Goal: Task Accomplishment & Management: Complete application form

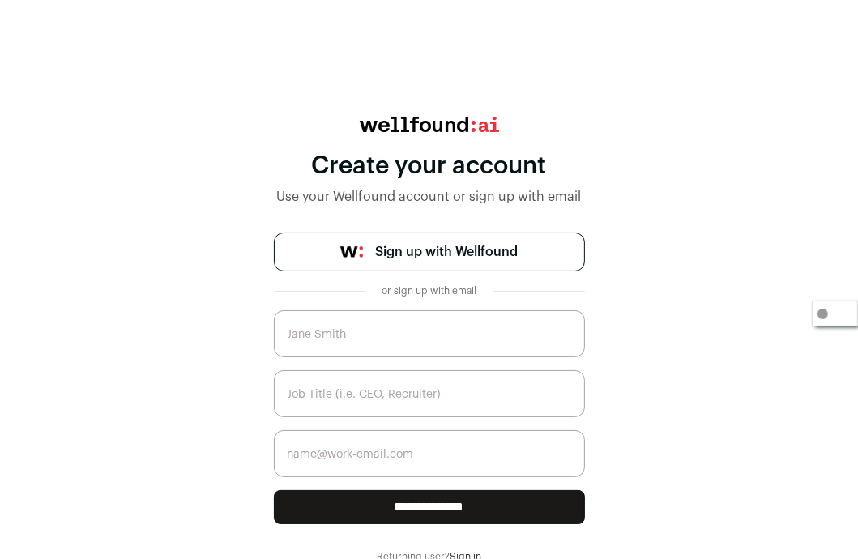
scroll to position [2, 0]
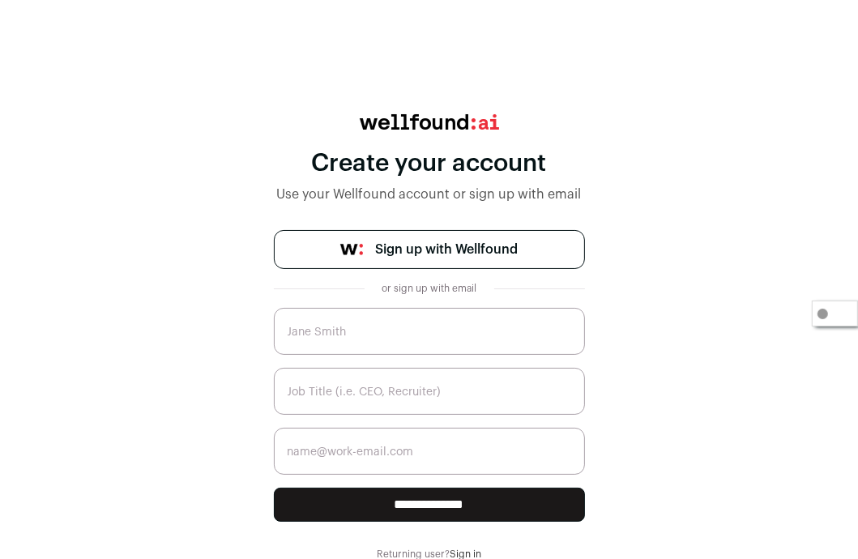
click at [437, 323] on input "text" at bounding box center [429, 331] width 311 height 47
type input "[PERSON_NAME]"
click at [349, 390] on input "text" at bounding box center [429, 391] width 311 height 47
type input "fresher"
click at [314, 449] on input "email" at bounding box center [429, 451] width 311 height 47
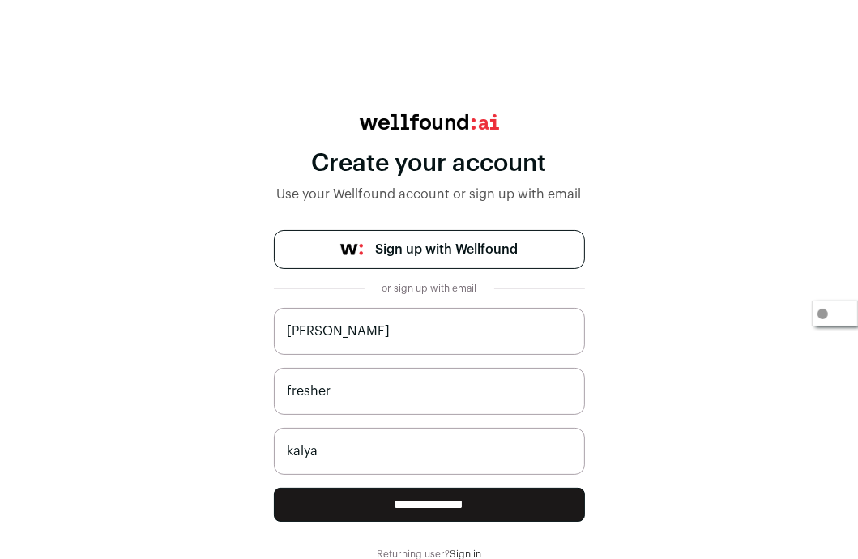
click at [314, 449] on input "kalya" at bounding box center [429, 451] width 311 height 47
click at [318, 435] on input "kalyaenireddym" at bounding box center [429, 451] width 311 height 47
click at [386, 451] on input "kalyanireddym" at bounding box center [429, 451] width 311 height 47
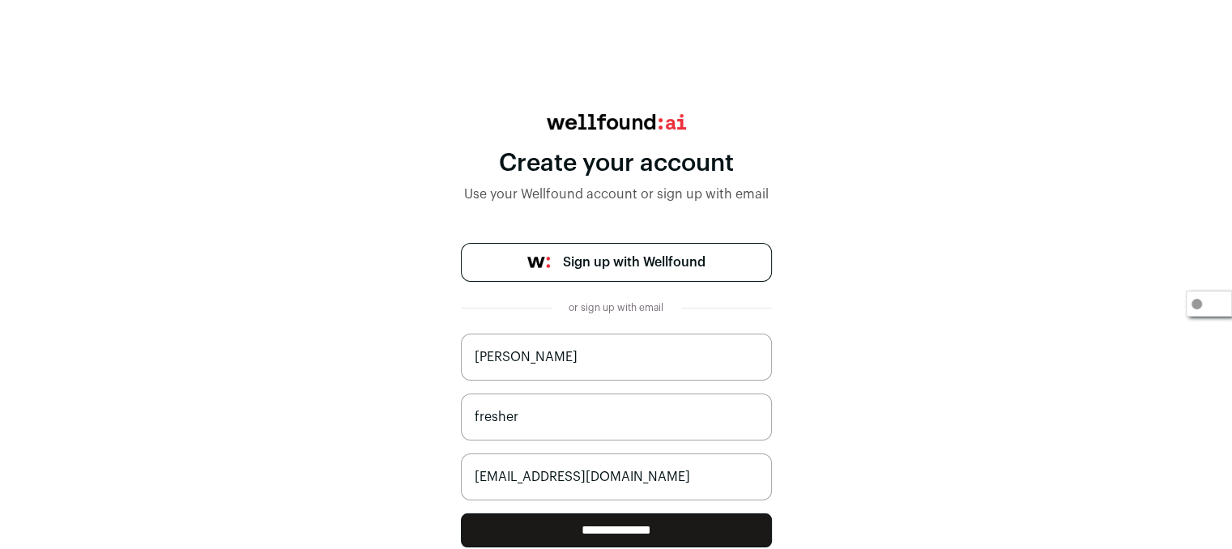
type input "[EMAIL_ADDRESS][DOMAIN_NAME]"
click at [634, 540] on input "**********" at bounding box center [616, 531] width 311 height 34
